Goal: Task Accomplishment & Management: Manage account settings

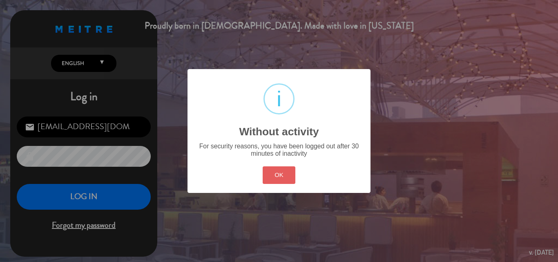
click at [291, 183] on button "OK" at bounding box center [279, 175] width 33 height 18
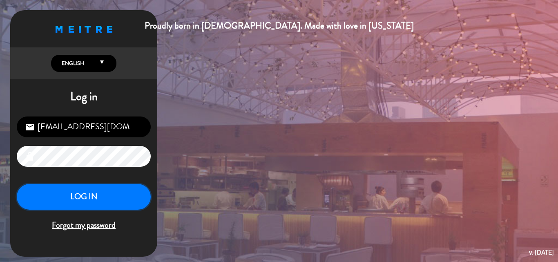
click at [67, 199] on button "LOG IN" at bounding box center [84, 197] width 134 height 26
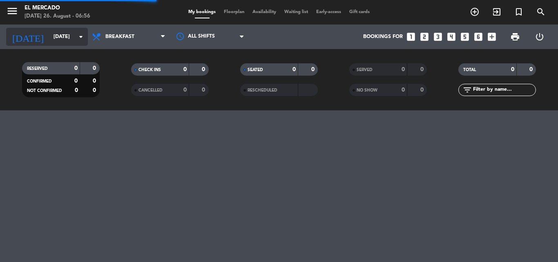
click at [82, 32] on icon "arrow_drop_down" at bounding box center [81, 37] width 10 height 10
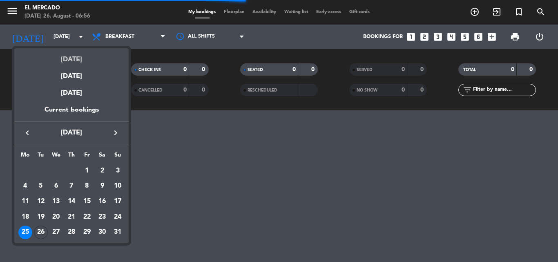
click at [71, 57] on div "[DATE]" at bounding box center [71, 56] width 114 height 17
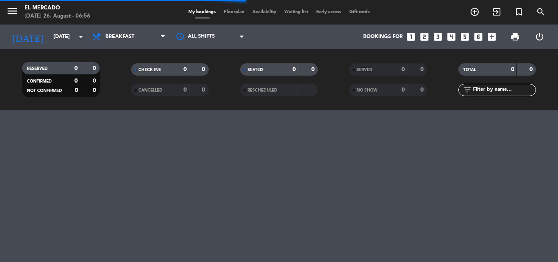
type input "[DATE]"
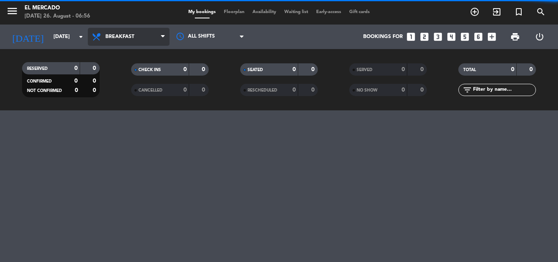
click at [121, 38] on span "Breakfast" at bounding box center [119, 37] width 29 height 6
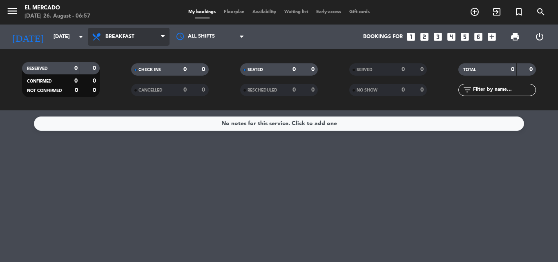
click at [107, 36] on span "Breakfast" at bounding box center [119, 37] width 29 height 6
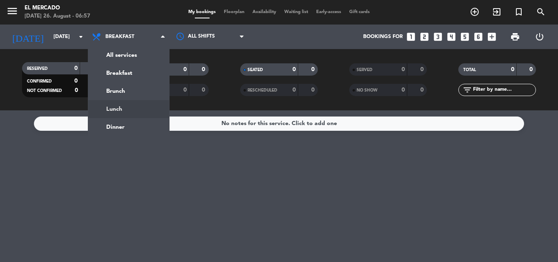
click at [118, 112] on ng-component "menu El [PERSON_NAME] [DATE] 26. August - 06:57 My bookings Floorplan Availabil…" at bounding box center [279, 131] width 558 height 262
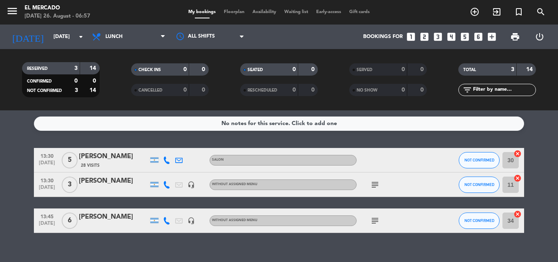
click at [511, 31] on span "print" at bounding box center [515, 37] width 16 height 16
click at [515, 41] on span "print" at bounding box center [515, 37] width 10 height 10
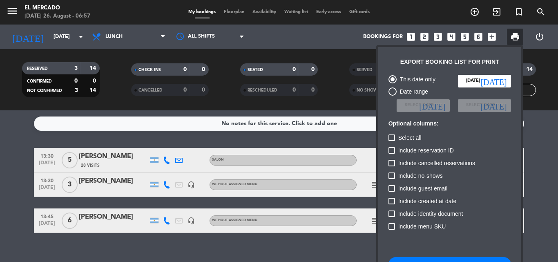
click at [420, 256] on div "This date only [DATE] [DATE] Date range Select date [DATE] Select date [DATE] O…" at bounding box center [449, 203] width 131 height 265
click at [420, 259] on button "Download booking list" at bounding box center [449, 264] width 123 height 15
click at [79, 16] on div at bounding box center [279, 131] width 558 height 262
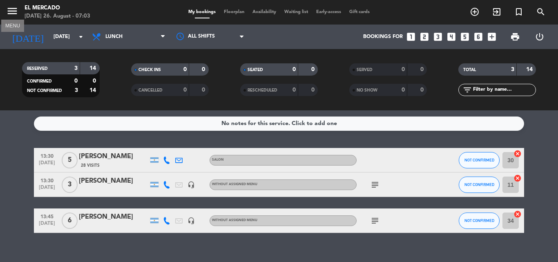
click at [15, 12] on icon "menu" at bounding box center [12, 11] width 12 height 12
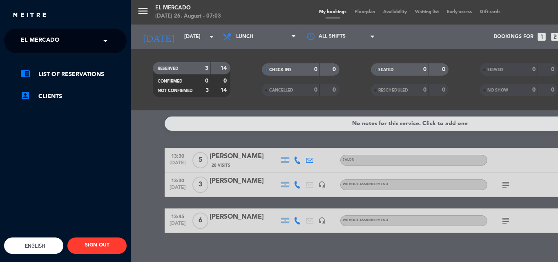
click at [185, 36] on div "menu El [PERSON_NAME] [DATE] 26. August - 07:03 My bookings Floorplan Availabil…" at bounding box center [410, 131] width 558 height 262
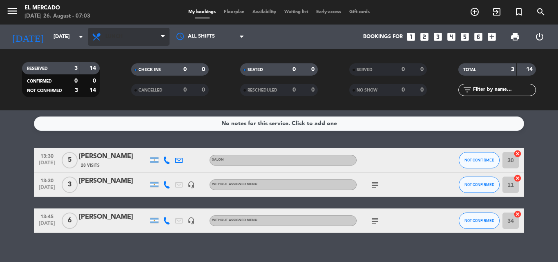
click at [126, 36] on span "Lunch" at bounding box center [129, 37] width 82 height 18
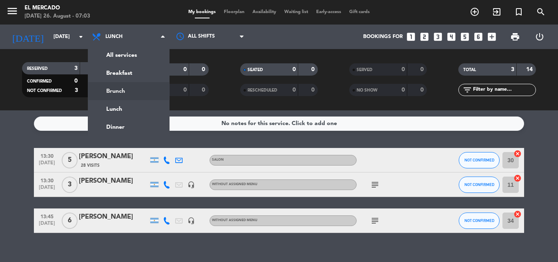
click at [132, 92] on div "menu El [PERSON_NAME] [DATE] 26. August - 07:03 My bookings Floorplan Availabil…" at bounding box center [279, 55] width 558 height 110
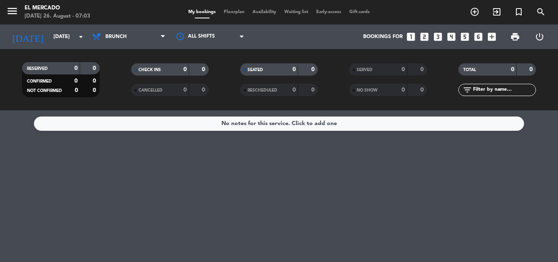
click at [7, 11] on icon "menu" at bounding box center [12, 11] width 12 height 12
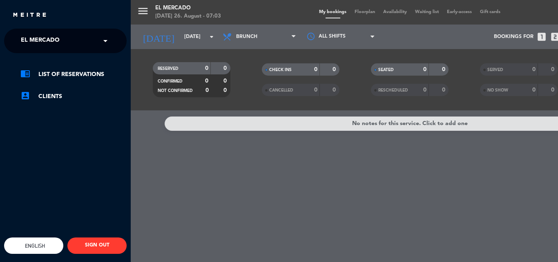
click at [31, 45] on span "El Mercado" at bounding box center [40, 40] width 39 height 17
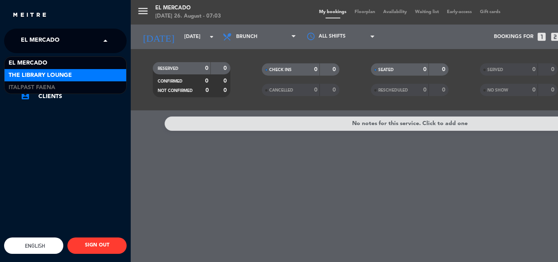
click at [37, 72] on span "The Library Lounge" at bounding box center [40, 75] width 63 height 9
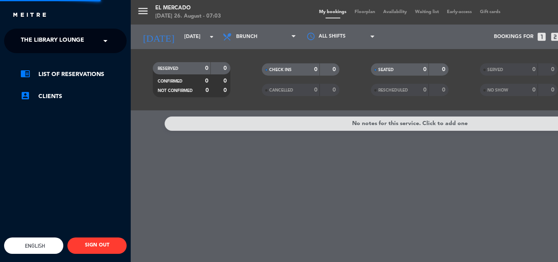
click at [249, 187] on div "menu El [PERSON_NAME] [DATE] 26. August - 07:03 My bookings Floorplan Availabil…" at bounding box center [410, 131] width 558 height 262
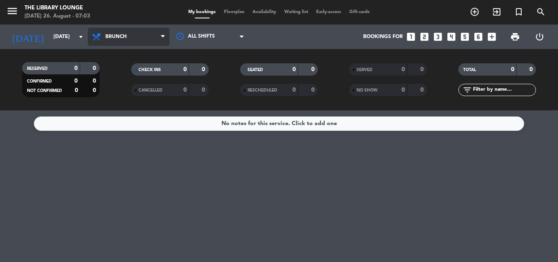
click at [122, 45] on span "Brunch" at bounding box center [129, 37] width 82 height 18
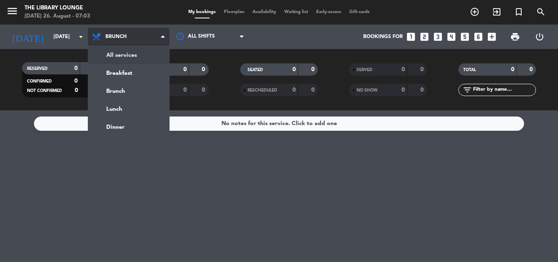
click at [121, 58] on div "menu The [GEOGRAPHIC_DATA] [DATE] 26. August - 07:03 My bookings Floorplan Avai…" at bounding box center [279, 55] width 558 height 110
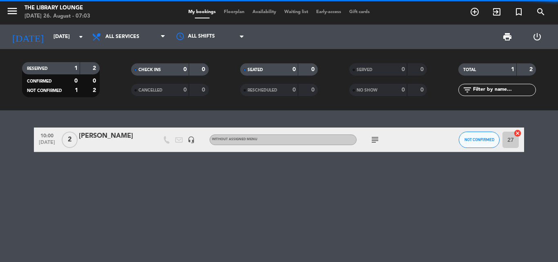
click at [370, 136] on div "subject" at bounding box center [394, 139] width 74 height 24
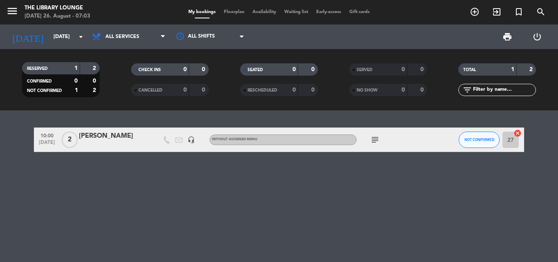
click at [373, 138] on icon "subject" at bounding box center [375, 140] width 10 height 10
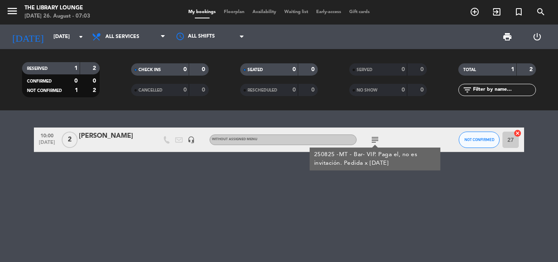
click at [500, 34] on span "print" at bounding box center [507, 37] width 16 height 16
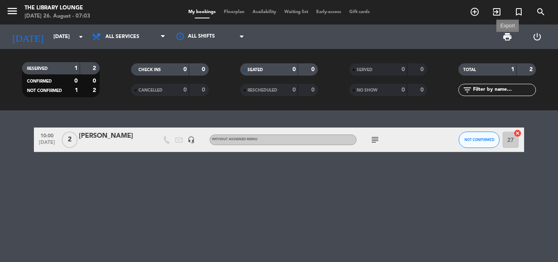
click at [507, 37] on span "print" at bounding box center [507, 37] width 10 height 10
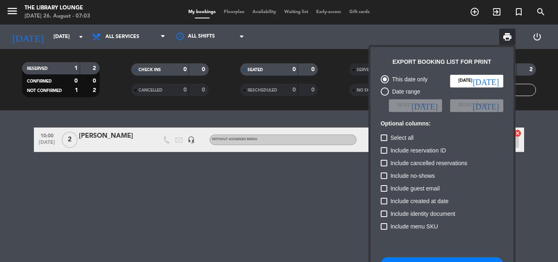
click at [432, 261] on button "Download booking list" at bounding box center [442, 264] width 123 height 15
drag, startPoint x: 299, startPoint y: 163, endPoint x: 406, endPoint y: 251, distance: 138.4
click at [299, 163] on div at bounding box center [279, 131] width 558 height 262
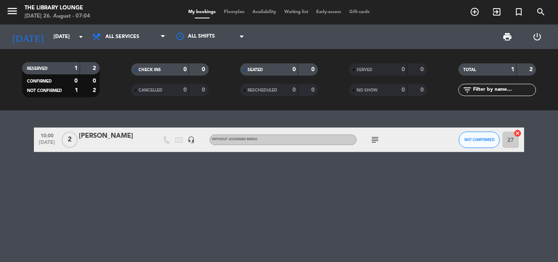
click at [508, 38] on span "print" at bounding box center [507, 37] width 10 height 10
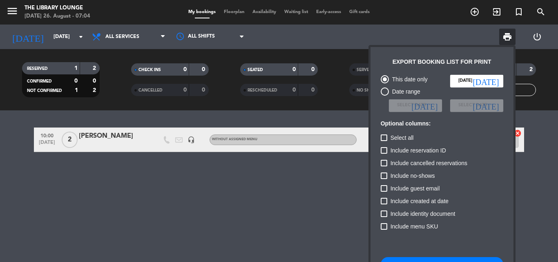
click at [402, 260] on button "Download booking list" at bounding box center [442, 264] width 123 height 15
